Goal: Information Seeking & Learning: Find specific fact

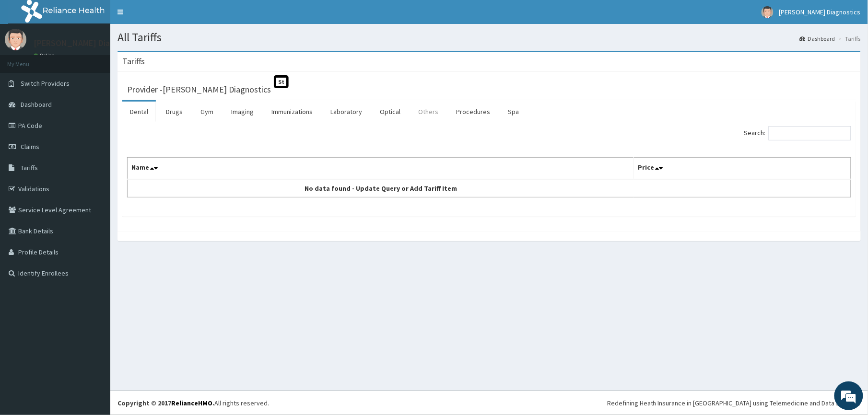
click at [427, 110] on link "Others" at bounding box center [427, 112] width 35 height 20
click at [246, 112] on link "Imaging" at bounding box center [242, 112] width 38 height 20
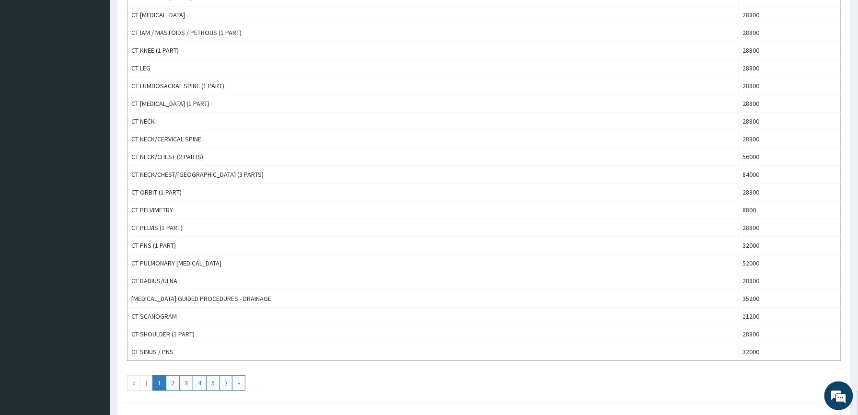
scroll to position [741, 0]
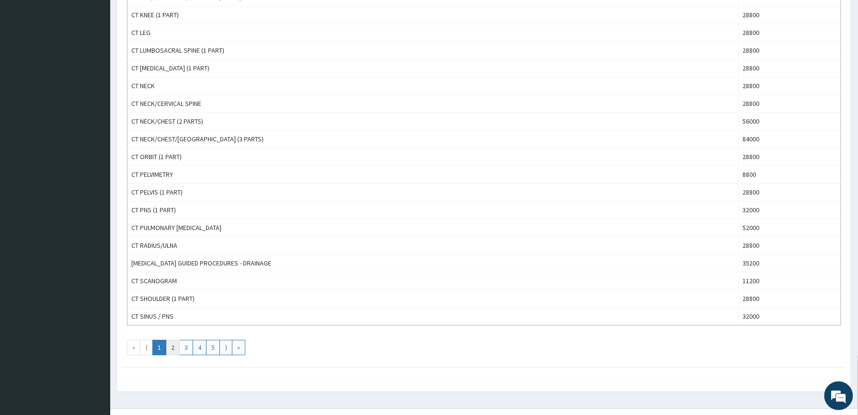
click at [173, 355] on link "2" at bounding box center [173, 347] width 14 height 15
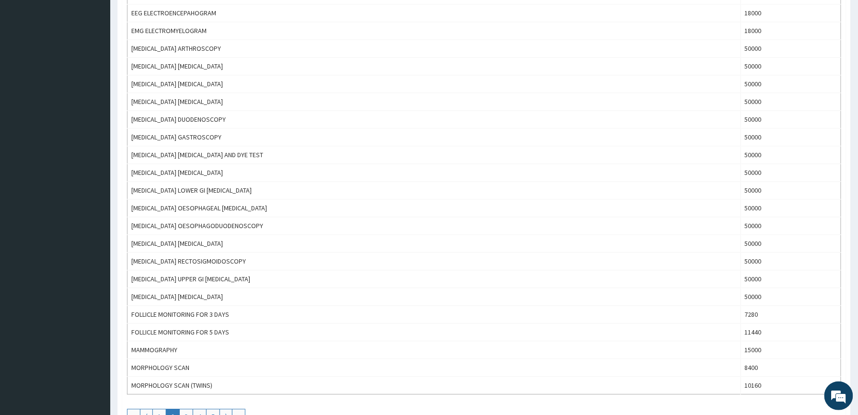
scroll to position [767, 0]
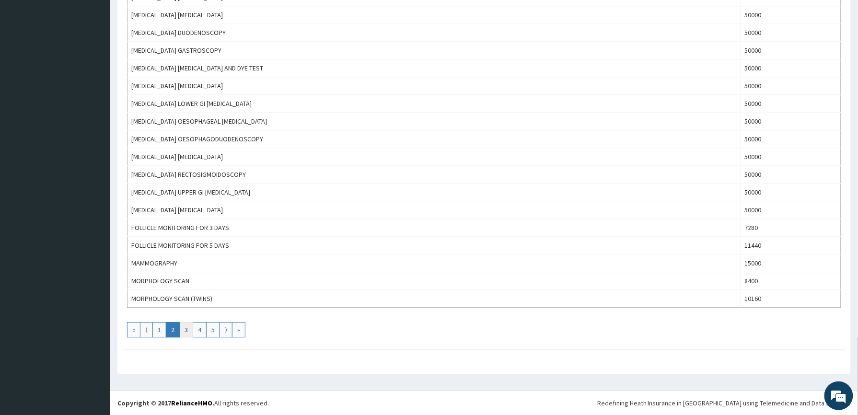
click at [186, 332] on link "3" at bounding box center [186, 329] width 14 height 15
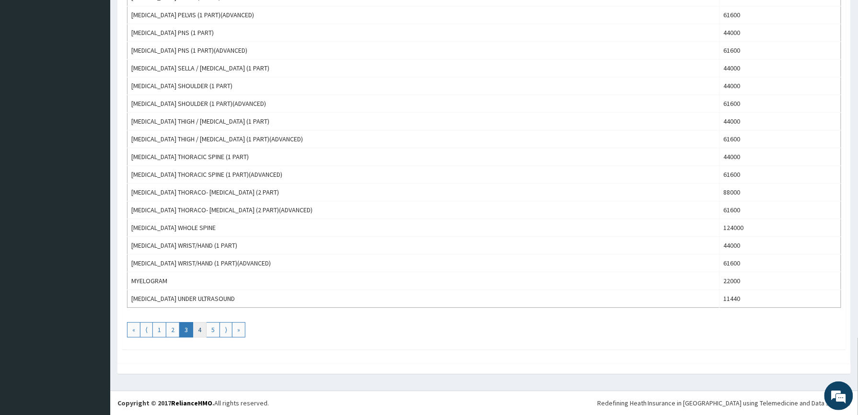
click at [200, 328] on link "4" at bounding box center [200, 329] width 14 height 15
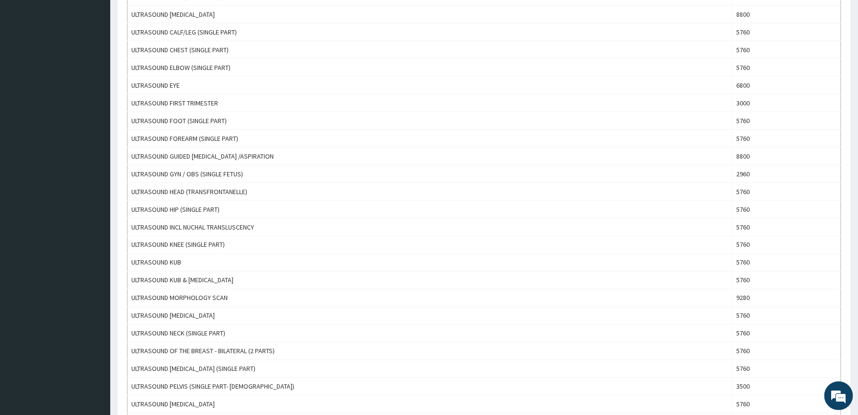
scroll to position [41, 0]
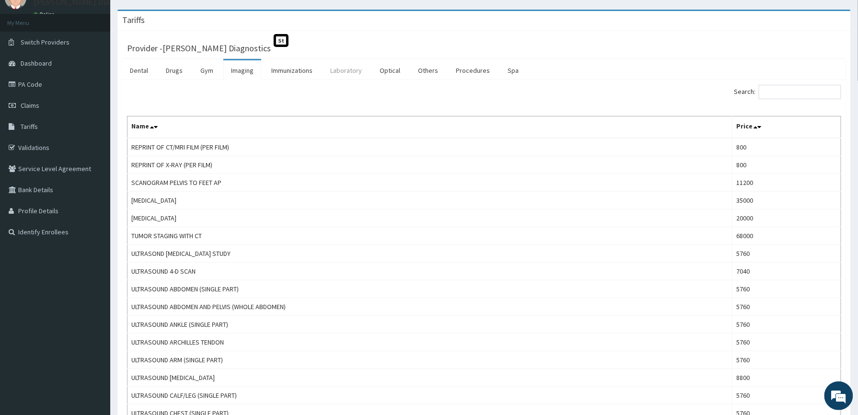
click at [348, 69] on link "Laboratory" at bounding box center [346, 70] width 47 height 20
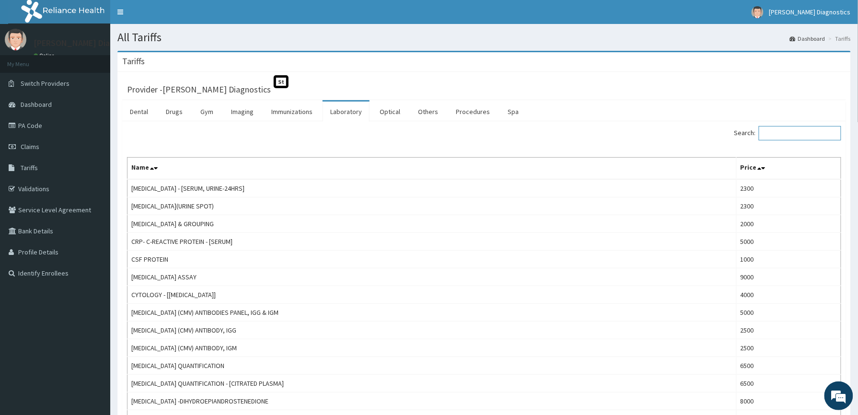
click at [779, 133] on input "Search:" at bounding box center [800, 133] width 82 height 14
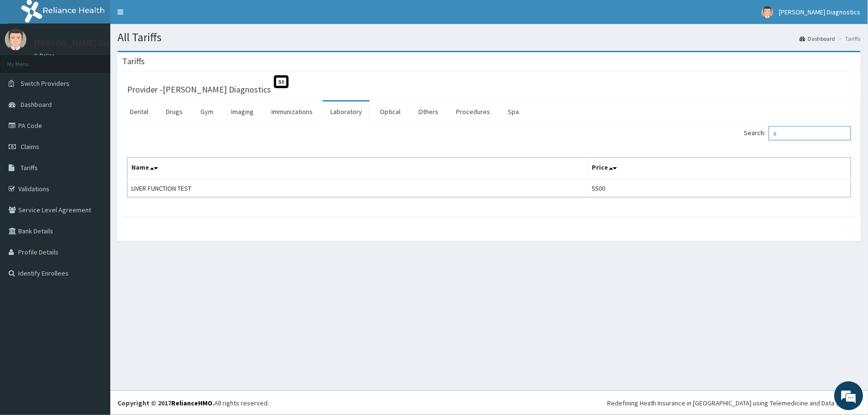
type input "l"
type input "k"
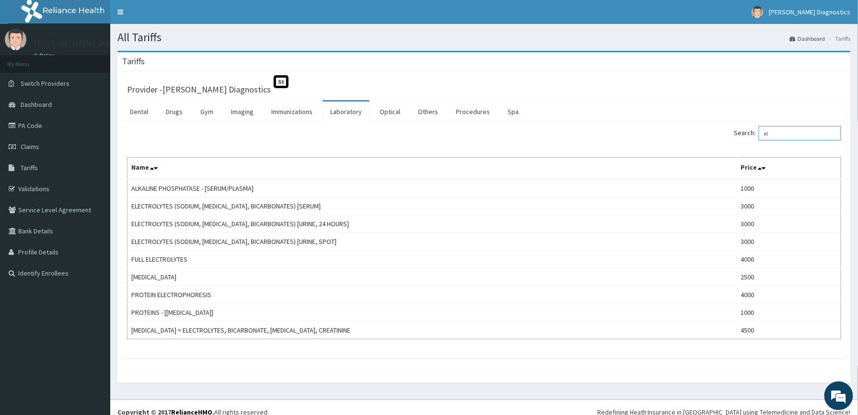
type input "e"
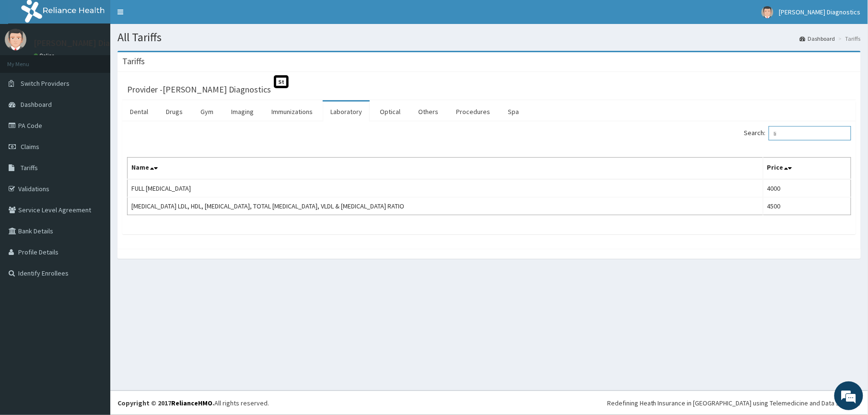
type input "l"
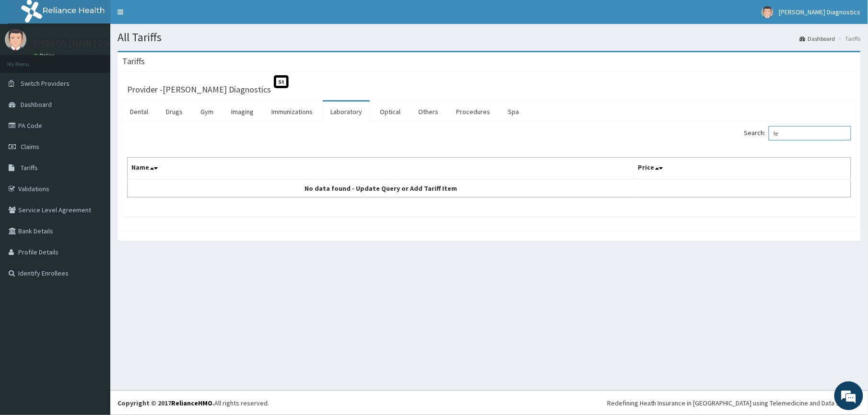
type input "f"
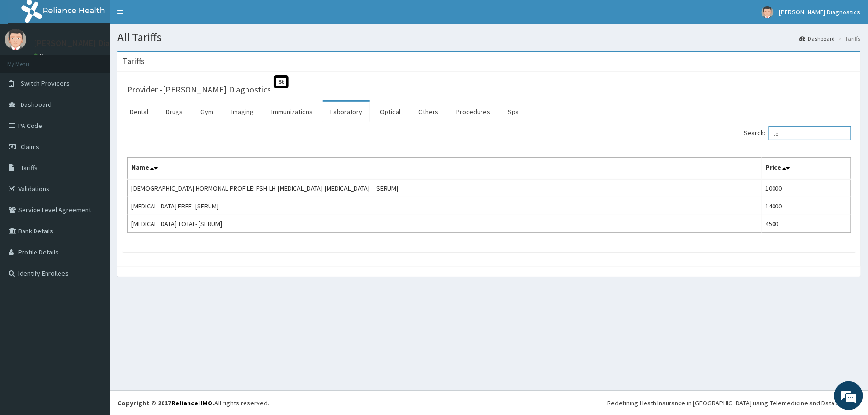
type input "t"
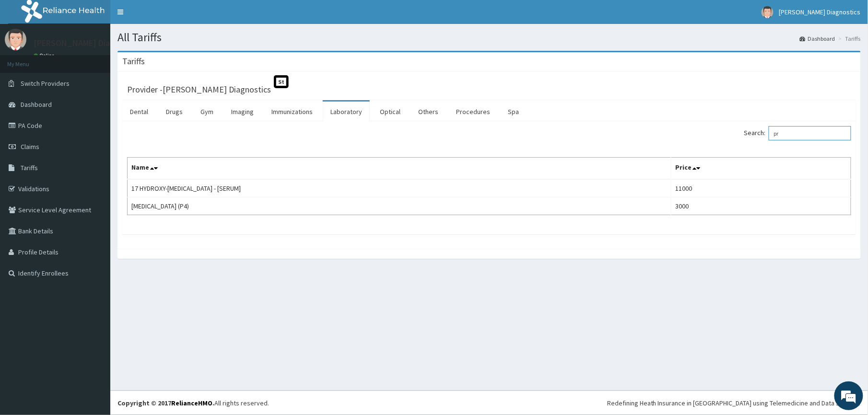
type input "p"
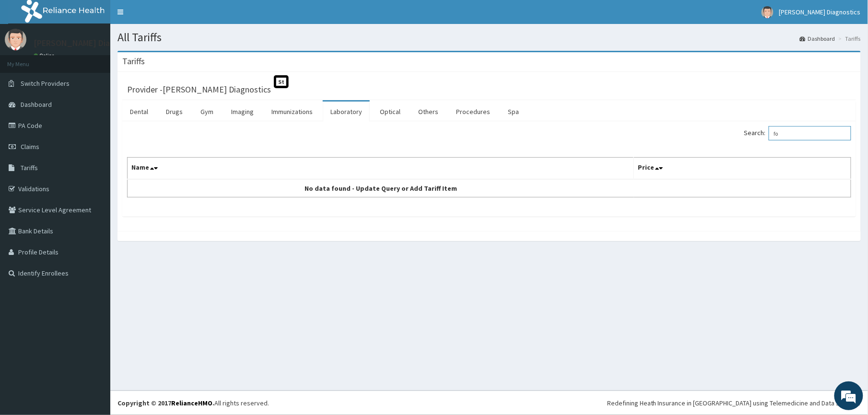
type input "f"
type input "o"
type input "l"
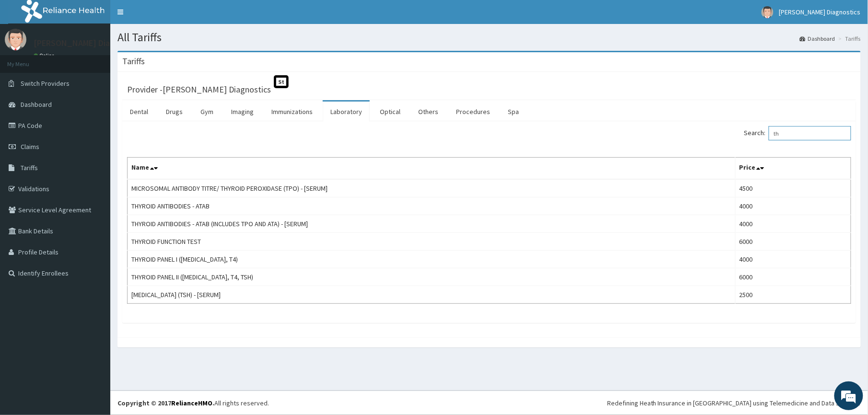
type input "t"
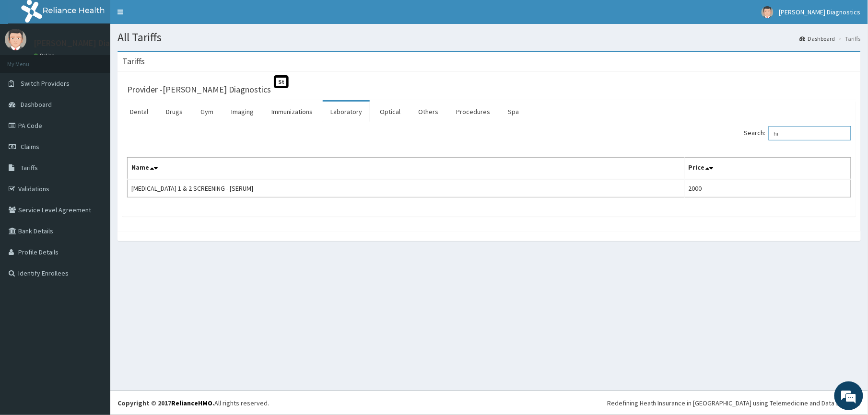
type input "h"
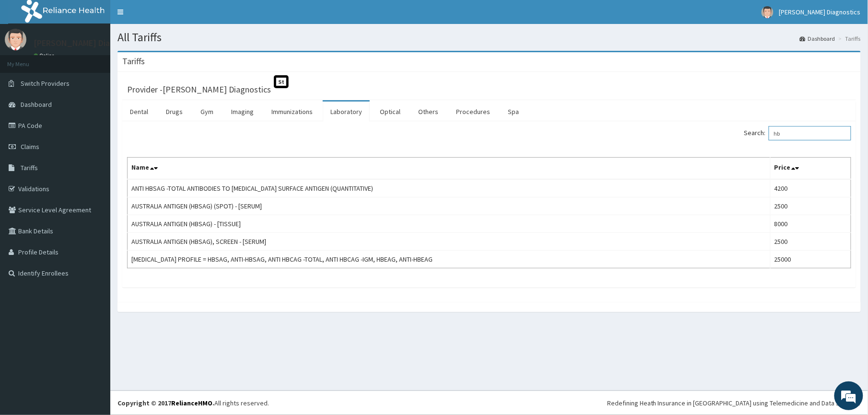
type input "h"
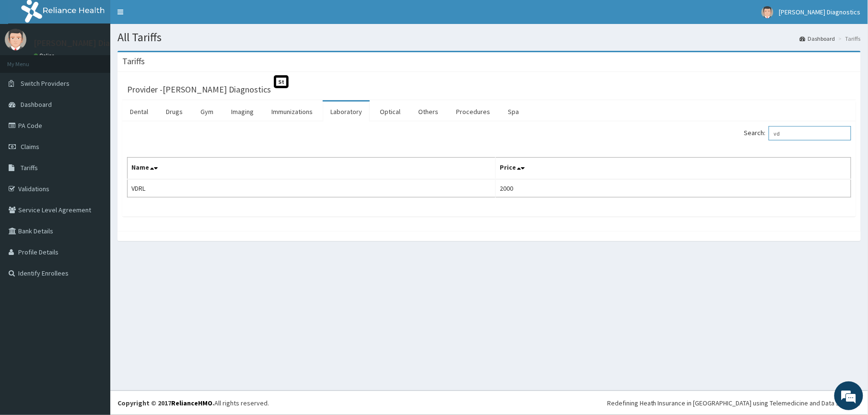
type input "v"
type input "h"
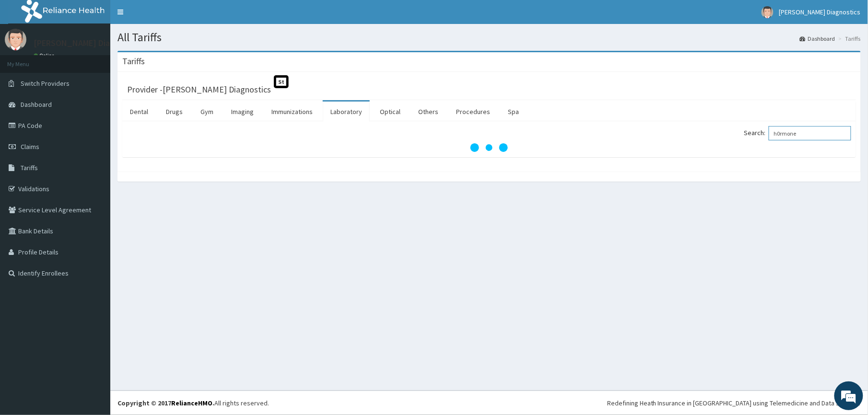
click at [808, 131] on input "h0rmone" at bounding box center [809, 133] width 82 height 14
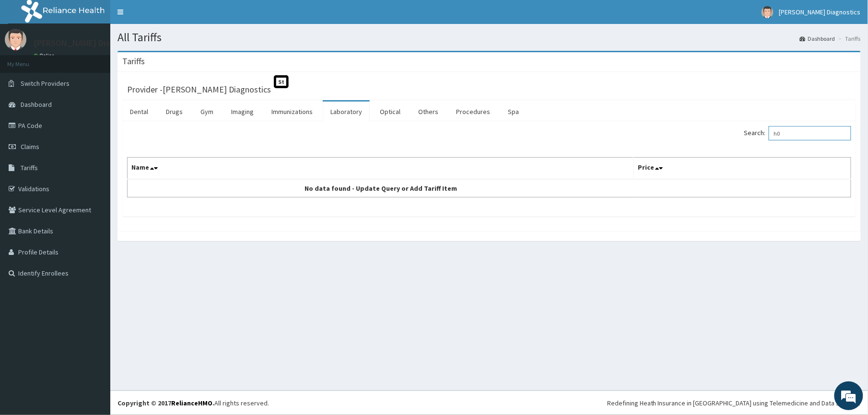
type input "h"
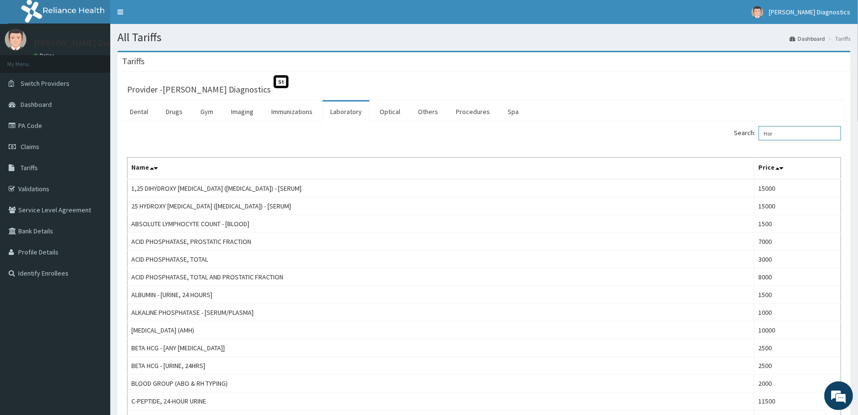
type input "Horm"
